Goal: Task Accomplishment & Management: Use online tool/utility

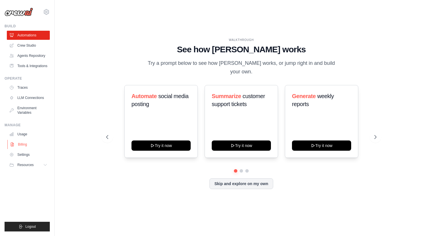
click at [25, 146] on link "Billing" at bounding box center [28, 144] width 43 height 9
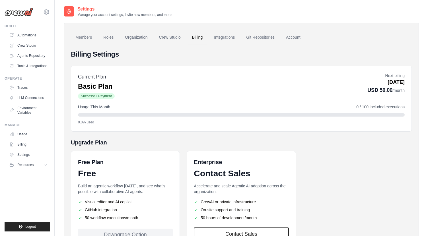
scroll to position [48, 0]
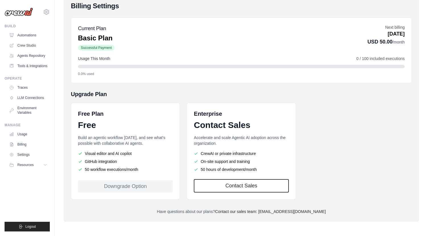
click at [149, 186] on div "Downgrade Option" at bounding box center [125, 186] width 95 height 12
click at [47, 11] on icon at bounding box center [46, 12] width 7 height 7
click at [66, 35] on span "Settings" at bounding box center [70, 35] width 45 height 6
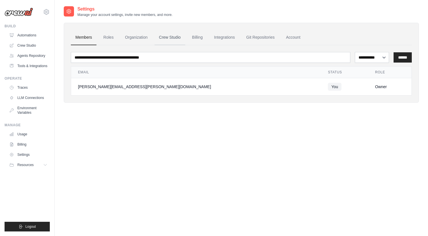
click at [168, 37] on link "Crew Studio" at bounding box center [170, 37] width 31 height 15
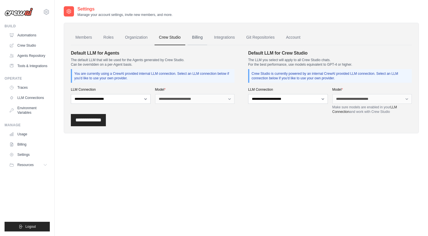
click at [198, 38] on link "Billing" at bounding box center [198, 37] width 20 height 15
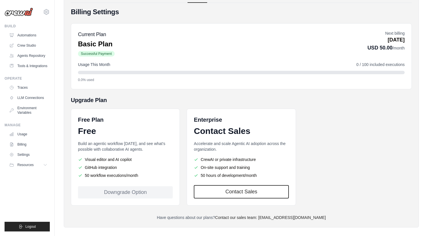
scroll to position [48, 0]
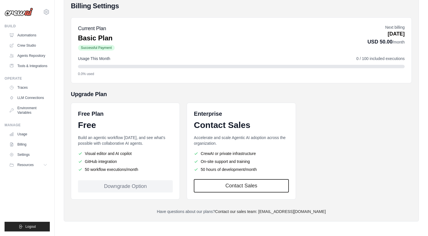
click at [117, 188] on div "Downgrade Option" at bounding box center [125, 186] width 95 height 12
click at [120, 185] on div "Downgrade Option" at bounding box center [125, 186] width 95 height 12
click at [192, 75] on div "0.0% used" at bounding box center [241, 74] width 327 height 5
click at [38, 167] on button "Resources" at bounding box center [28, 165] width 43 height 9
click at [26, 35] on link "Automations" at bounding box center [28, 35] width 43 height 9
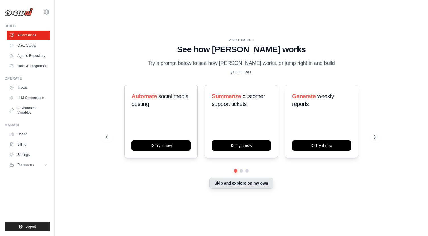
click at [261, 180] on button "Skip and explore on my own" at bounding box center [241, 183] width 63 height 11
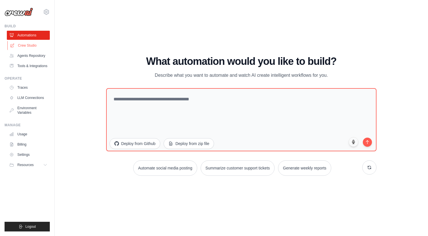
click at [31, 46] on link "Crew Studio" at bounding box center [28, 45] width 43 height 9
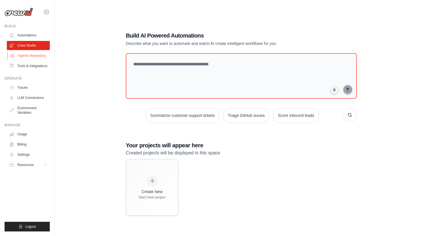
click at [32, 51] on link "Agents Repository" at bounding box center [28, 55] width 43 height 9
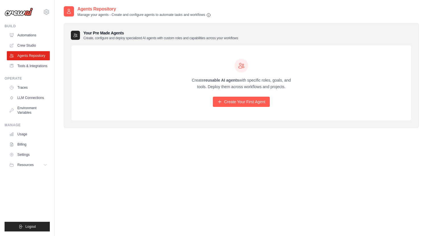
click at [32, 54] on link "Agents Repository" at bounding box center [28, 55] width 43 height 9
click at [34, 166] on button "Resources" at bounding box center [28, 165] width 43 height 9
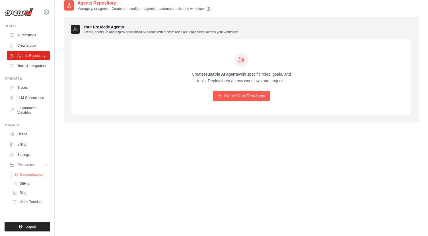
scroll to position [8, 0]
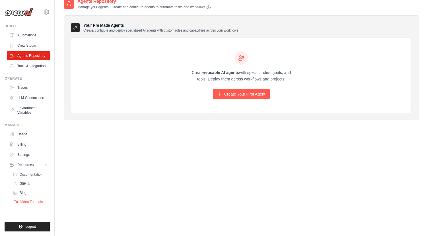
click at [32, 203] on span "Video Tutorials" at bounding box center [31, 202] width 22 height 5
click at [24, 43] on link "Crew Studio" at bounding box center [28, 45] width 43 height 9
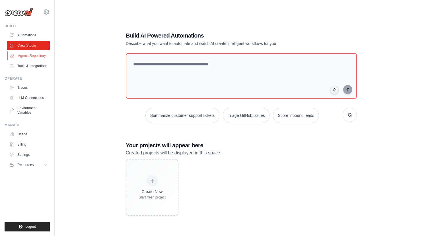
click at [28, 58] on link "Agents Repository" at bounding box center [28, 55] width 43 height 9
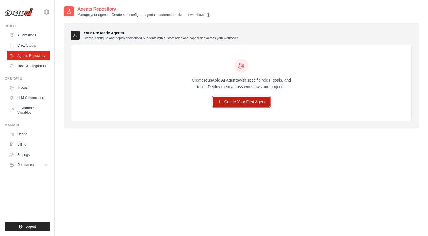
click at [242, 103] on link "Create Your First Agent" at bounding box center [241, 102] width 57 height 10
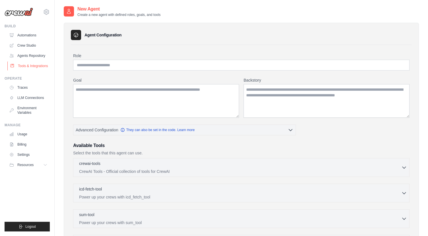
click at [29, 66] on link "Tools & Integrations" at bounding box center [28, 65] width 43 height 9
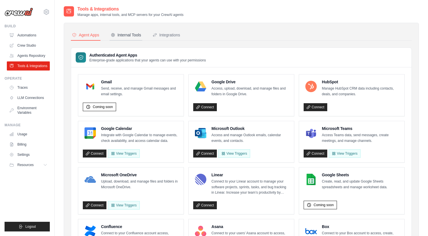
click at [135, 36] on div "Internal Tools" at bounding box center [126, 35] width 30 height 6
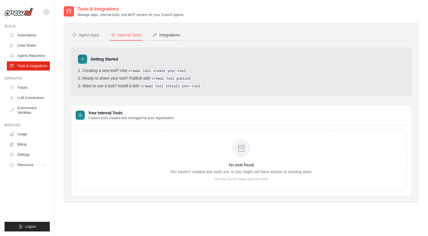
click at [178, 33] on div "Integrations" at bounding box center [167, 35] width 28 height 6
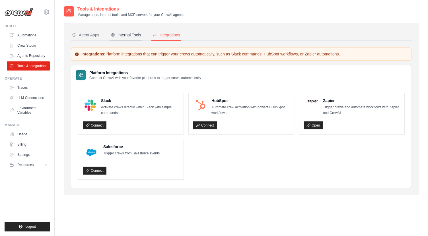
click at [130, 30] on button "Internal Tools" at bounding box center [126, 35] width 33 height 11
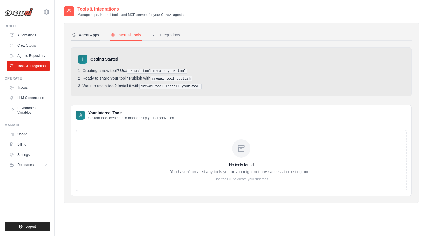
click at [92, 34] on div "Agent Apps" at bounding box center [85, 35] width 27 height 6
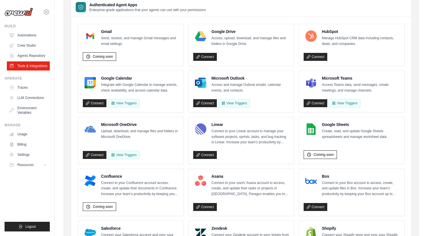
scroll to position [49, 0]
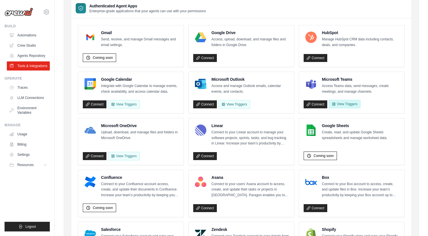
click at [339, 102] on button "View Triggers" at bounding box center [345, 104] width 32 height 9
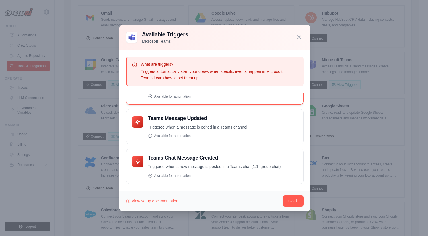
scroll to position [0, 0]
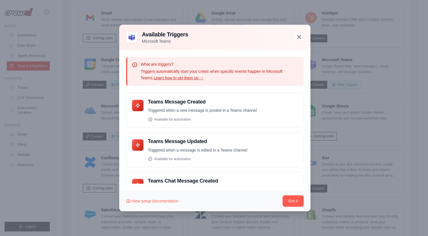
click at [297, 38] on icon "button" at bounding box center [298, 36] width 3 height 3
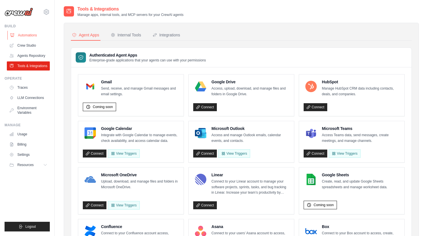
click at [27, 36] on link "Automations" at bounding box center [28, 35] width 43 height 9
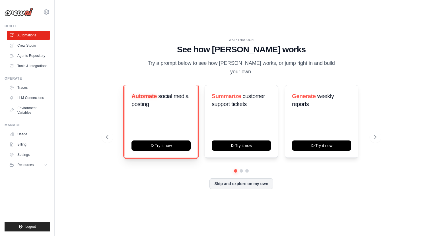
drag, startPoint x: 162, startPoint y: 142, endPoint x: 125, endPoint y: 95, distance: 59.4
click at [125, 95] on div "Automate social media posting Try it now" at bounding box center [160, 121] width 73 height 73
click at [177, 140] on button "Try it now" at bounding box center [161, 145] width 59 height 10
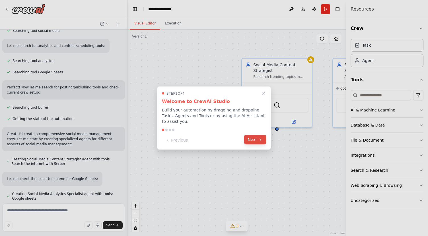
scroll to position [125, 0]
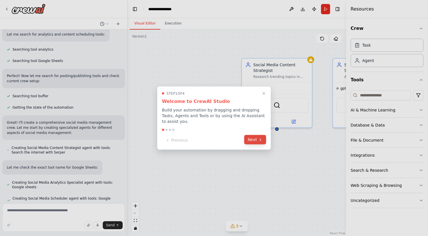
click at [257, 140] on button "Next" at bounding box center [255, 139] width 22 height 9
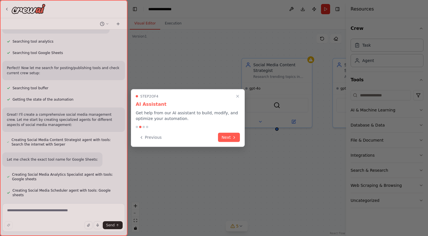
scroll to position [138, 0]
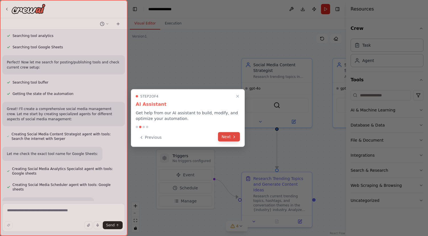
click at [231, 137] on button "Next" at bounding box center [229, 136] width 22 height 9
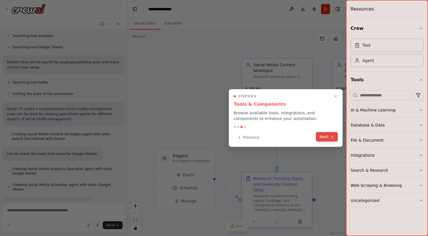
click at [332, 139] on icon at bounding box center [332, 137] width 5 height 5
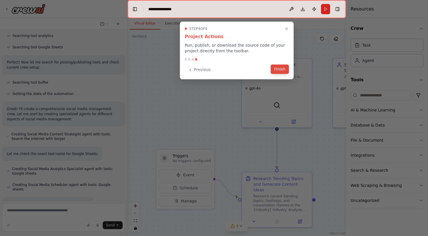
click at [286, 71] on button "Finish" at bounding box center [280, 69] width 18 height 9
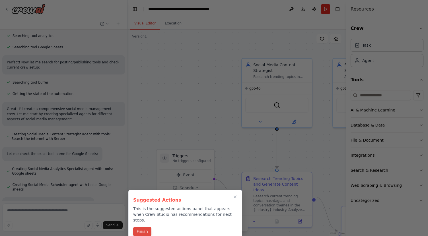
click at [147, 227] on button "Finish" at bounding box center [142, 231] width 18 height 9
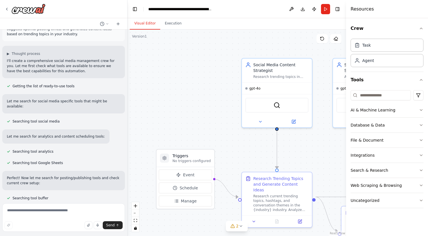
scroll to position [1, 0]
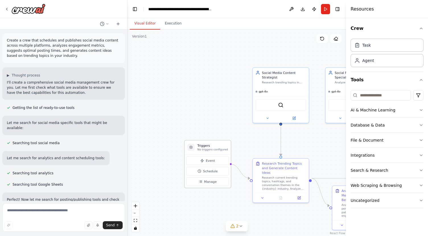
click at [214, 150] on p "No triggers configured" at bounding box center [212, 150] width 31 height 4
click at [266, 90] on span "gpt-4o" at bounding box center [263, 91] width 9 height 4
click at [209, 183] on span "Manage" at bounding box center [210, 182] width 13 height 5
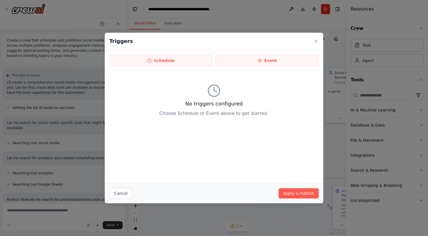
click at [163, 67] on div "Schedule Event" at bounding box center [214, 60] width 219 height 20
click at [169, 60] on button "Schedule" at bounding box center [160, 61] width 103 height 12
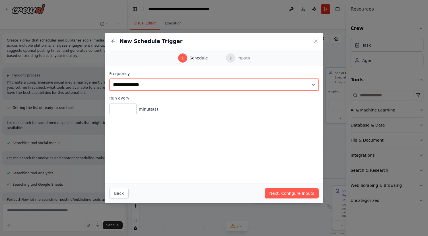
click at [223, 86] on select "**********" at bounding box center [214, 85] width 210 height 12
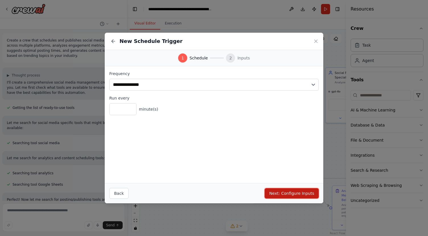
click at [291, 194] on button "Next: Configure Inputs" at bounding box center [292, 193] width 54 height 10
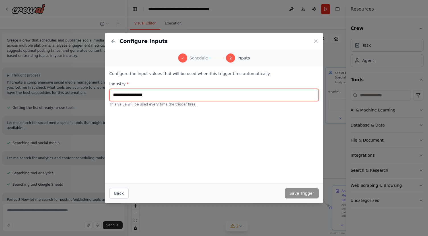
click at [247, 96] on input "text" at bounding box center [214, 95] width 210 height 12
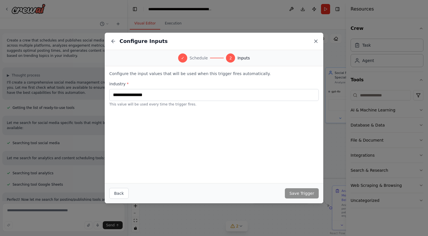
click at [316, 43] on icon at bounding box center [316, 41] width 6 height 6
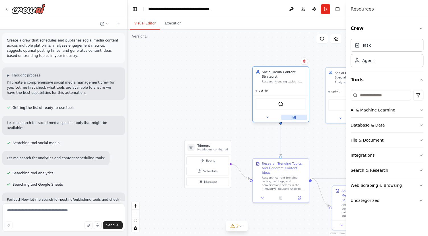
click at [295, 117] on icon at bounding box center [294, 118] width 4 height 4
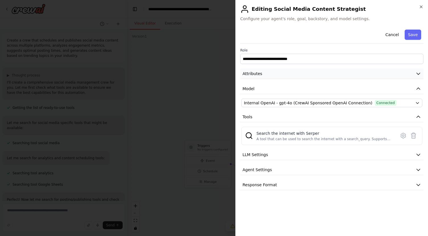
click at [408, 75] on button "Attributes" at bounding box center [331, 74] width 183 height 11
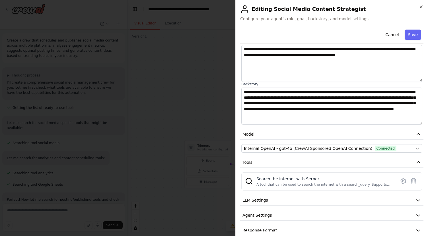
scroll to position [53, 0]
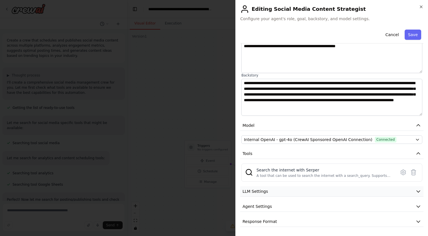
click at [336, 189] on button "LLM Settings" at bounding box center [331, 191] width 183 height 11
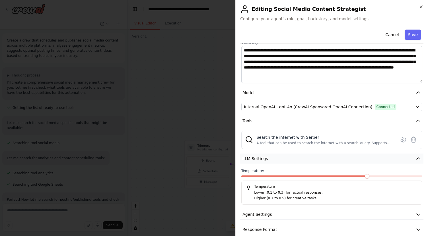
scroll to position [94, 0]
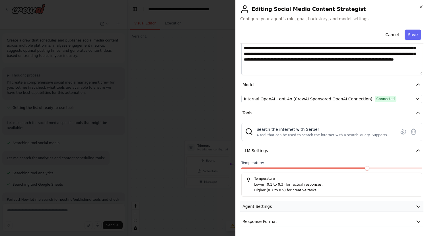
click at [318, 205] on button "Agent Settings" at bounding box center [331, 207] width 183 height 11
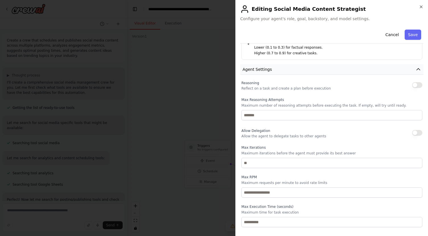
scroll to position [247, 0]
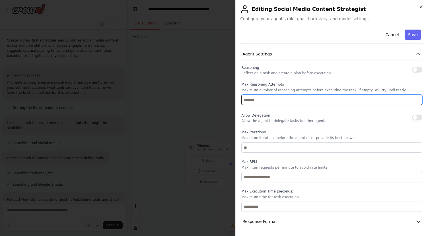
click at [339, 104] on input "number" at bounding box center [331, 100] width 181 height 10
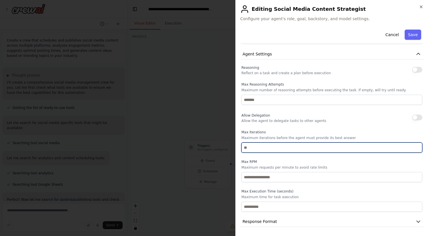
click at [316, 151] on input "number" at bounding box center [331, 148] width 181 height 10
type input "*"
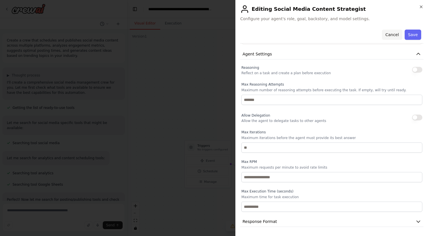
click at [389, 37] on button "Cancel" at bounding box center [392, 35] width 20 height 10
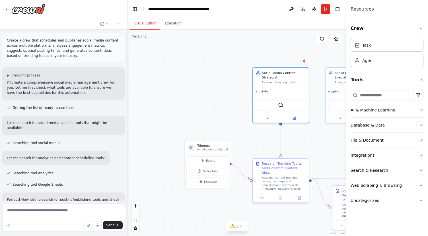
click at [422, 112] on button "AI & Machine Learning" at bounding box center [387, 110] width 73 height 15
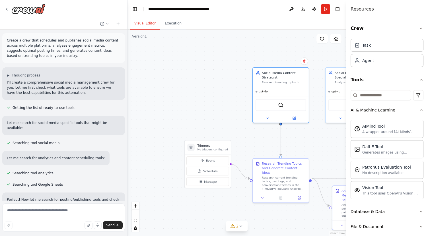
click at [420, 108] on icon "button" at bounding box center [421, 110] width 5 height 5
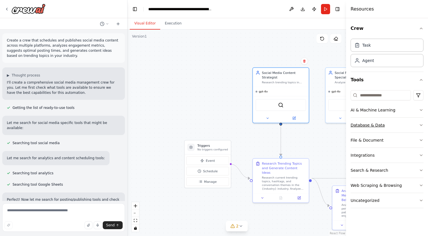
click at [420, 124] on icon "button" at bounding box center [421, 125] width 5 height 5
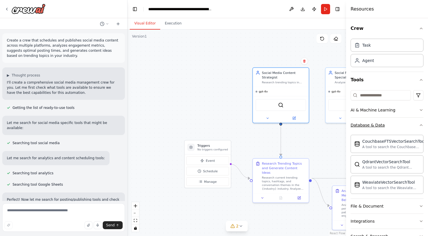
click at [420, 124] on icon "button" at bounding box center [421, 125] width 5 height 5
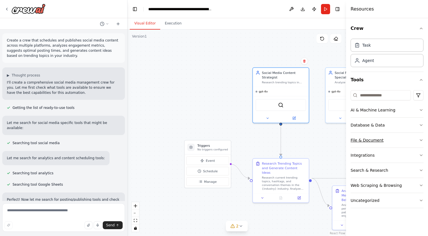
click at [421, 139] on icon "button" at bounding box center [421, 140] width 5 height 5
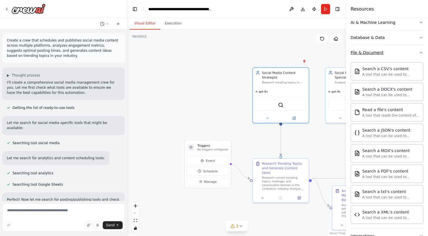
scroll to position [150, 0]
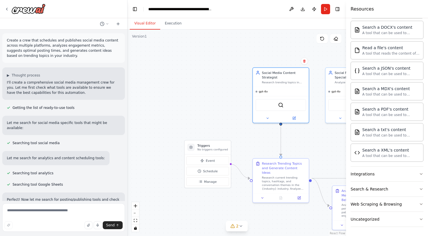
click at [197, 105] on div ".deletable-edge-delete-btn { width: 20px; height: 20px; border: 0px solid #ffff…" at bounding box center [237, 133] width 219 height 207
